Goal: Information Seeking & Learning: Learn about a topic

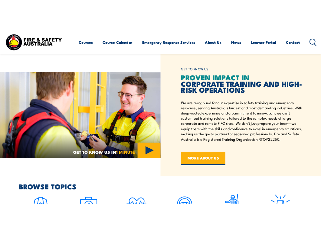
scroll to position [203, 0]
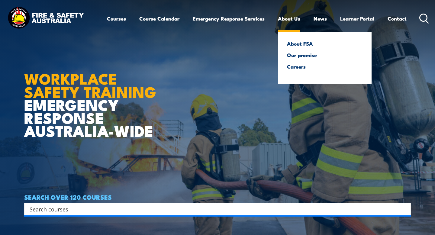
click at [291, 15] on link "About Us" at bounding box center [289, 19] width 22 height 16
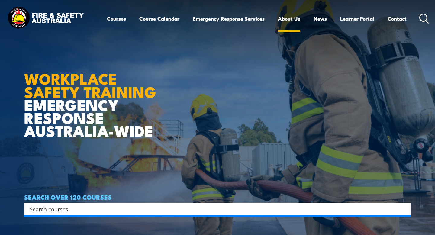
click at [290, 25] on link "About Us" at bounding box center [289, 19] width 22 height 16
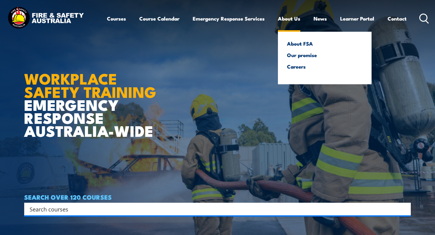
click at [289, 19] on link "About Us" at bounding box center [289, 19] width 22 height 16
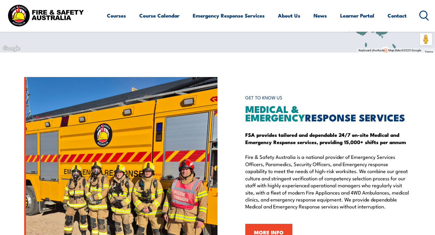
scroll to position [618, 0]
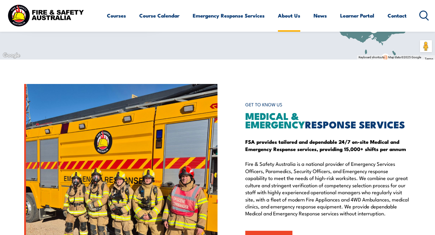
click at [296, 16] on link "About Us" at bounding box center [289, 16] width 22 height 16
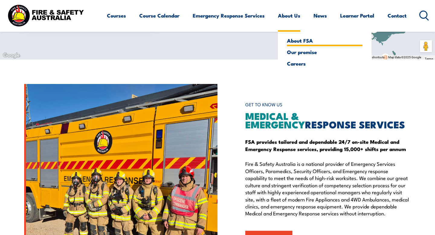
click at [298, 42] on link "About FSA" at bounding box center [325, 40] width 76 height 5
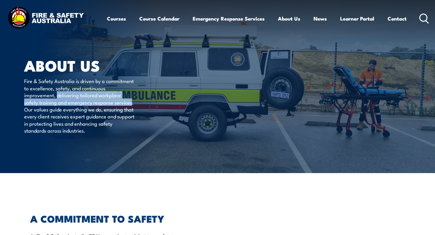
drag, startPoint x: 81, startPoint y: 96, endPoint x: 63, endPoint y: 111, distance: 23.2
click at [63, 111] on p "Fire & Safety Australia is driven by a commitment to excellence, safety, and co…" at bounding box center [79, 105] width 110 height 57
click at [94, 95] on p "Fire & Safety Australia is driven by a commitment to excellence, safety, and co…" at bounding box center [79, 105] width 110 height 57
drag, startPoint x: 82, startPoint y: 96, endPoint x: 80, endPoint y: 101, distance: 5.8
click at [80, 101] on p "Fire & Safety Australia is driven by a commitment to excellence, safety, and co…" at bounding box center [79, 105] width 110 height 57
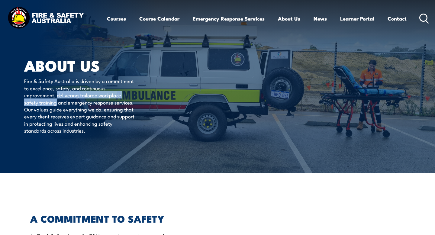
copy p "delivering tailored workplace safety training"
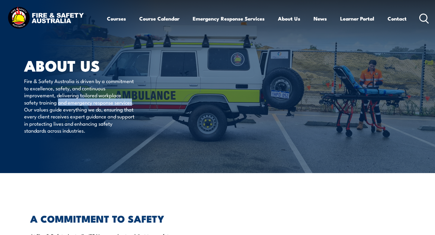
drag, startPoint x: 62, startPoint y: 109, endPoint x: 82, endPoint y: 103, distance: 20.9
click at [82, 103] on p "Fire & Safety Australia is driven by a commitment to excellence, safety, and co…" at bounding box center [79, 105] width 110 height 57
copy p "and emergency response services"
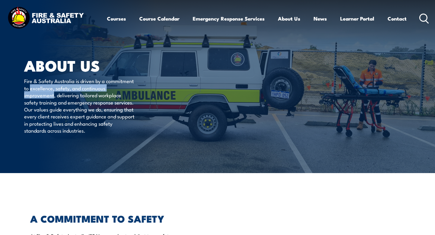
drag, startPoint x: 60, startPoint y: 89, endPoint x: 79, endPoint y: 96, distance: 21.1
click at [79, 96] on p "Fire & Safety Australia is driven by a commitment to excellence, safety, and co…" at bounding box center [79, 105] width 110 height 57
copy p "excellence, safety, and continuous improvement"
click at [184, 121] on article "About Us Fire & Safety Australia is driven by a commitment to excellence, safet…" at bounding box center [217, 86] width 387 height 173
